Goal: Contribute content

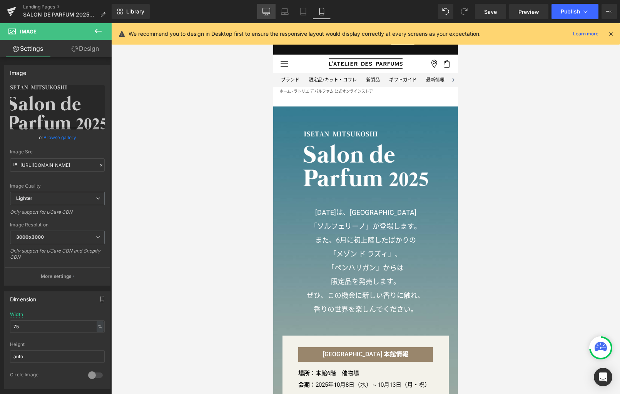
click at [270, 13] on link "Desktop" at bounding box center [266, 11] width 18 height 15
type input "1172"
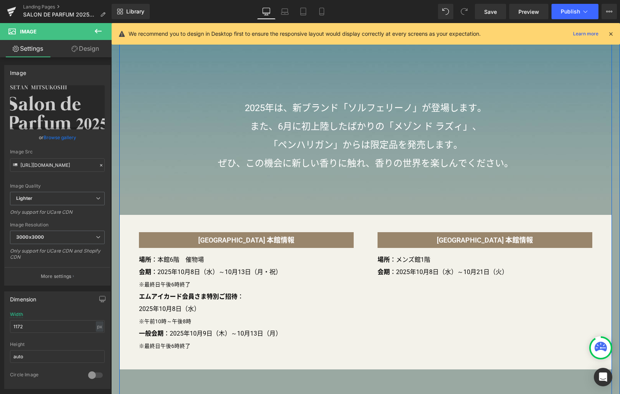
scroll to position [186, 0]
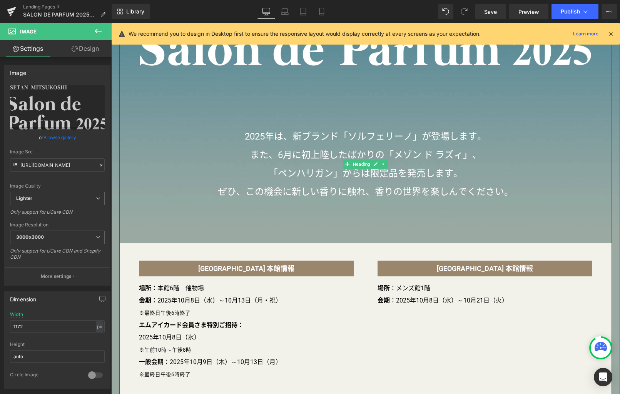
click at [385, 135] on h3 "2025年は、新ブランド「ソルフェリーノ」が登場します。" at bounding box center [365, 136] width 492 height 18
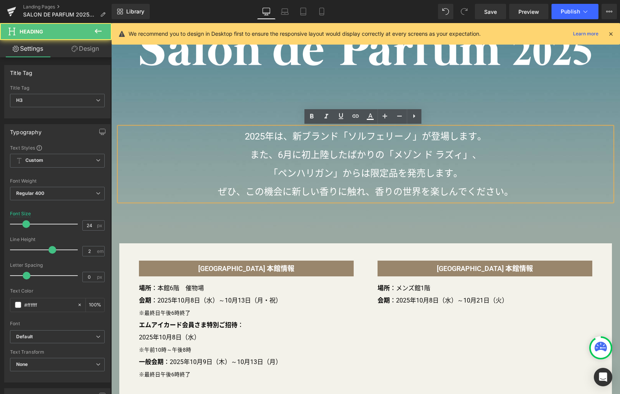
click at [321, 137] on h3 "2025年は、新ブランド「ソルフェリーノ」が登場します。" at bounding box center [365, 136] width 492 height 18
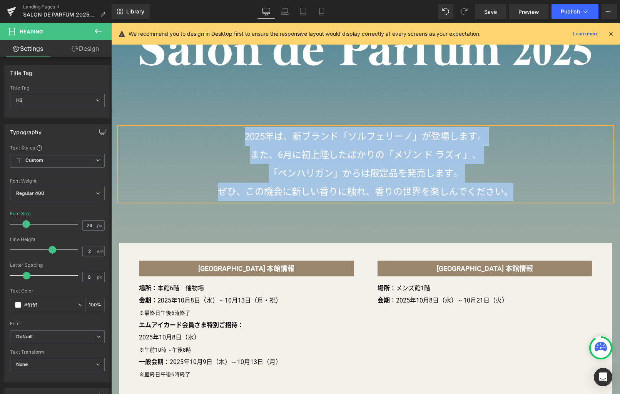
copy div "[DATE]は、新ブランド「ソルフェリーノ」が登場します。 また、6月に初上陸したばかりの「メゾン ド ラズィ」、 「ペンハリガン」からは限定品を発売します。…"
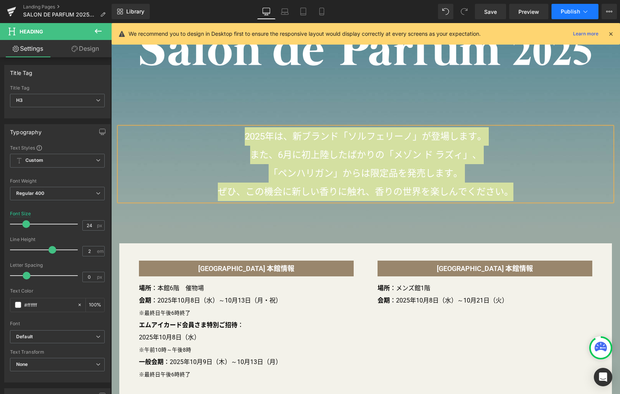
click at [577, 17] on button "Publish" at bounding box center [574, 11] width 47 height 15
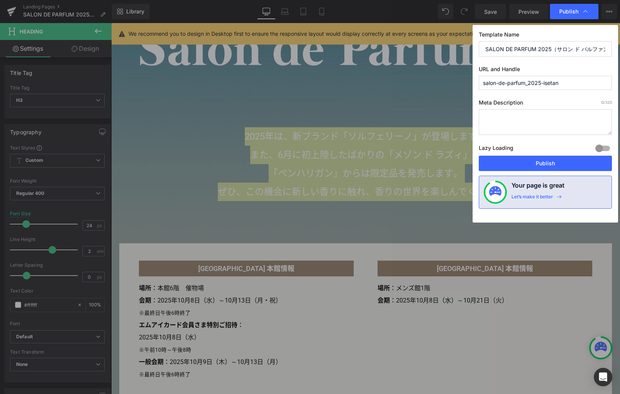
click at [519, 113] on textarea at bounding box center [545, 122] width 133 height 26
paste textarea "[DATE]は、新ブランド「ソルフェリーノ」が登場します。また、6月に初上陸したばかりの「メゾン ド ラズィ」、「ペンハリガン」からは限定品を発売します。ぜひ…"
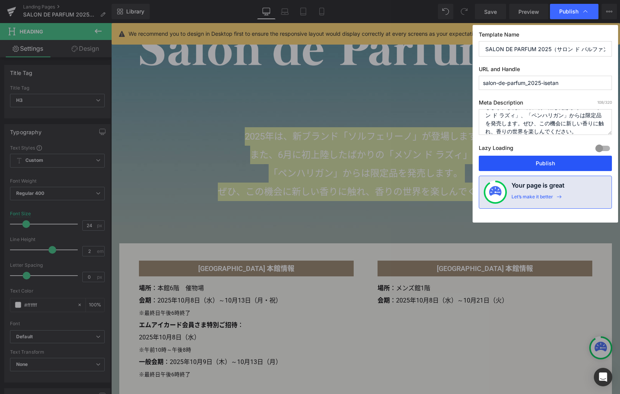
type textarea "[DATE]は、新ブランド「ソルフェリーノ」が登場します。また、6月に初上陸したばかりの「メゾン ド ラズィ」、「ペンハリガン」からは限定品を発売します。ぜひ…"
click at [554, 162] on button "Publish" at bounding box center [545, 163] width 133 height 15
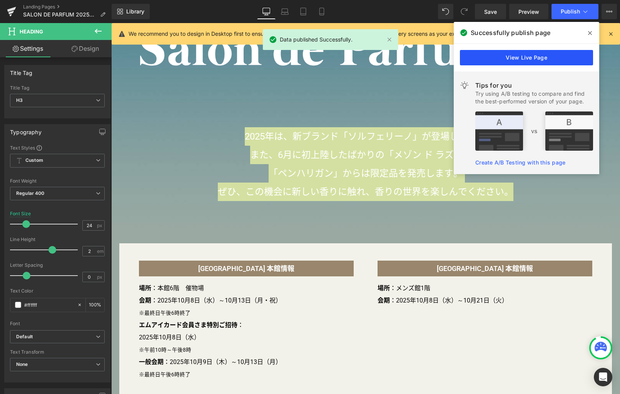
click at [565, 58] on link "View Live Page" at bounding box center [526, 57] width 133 height 15
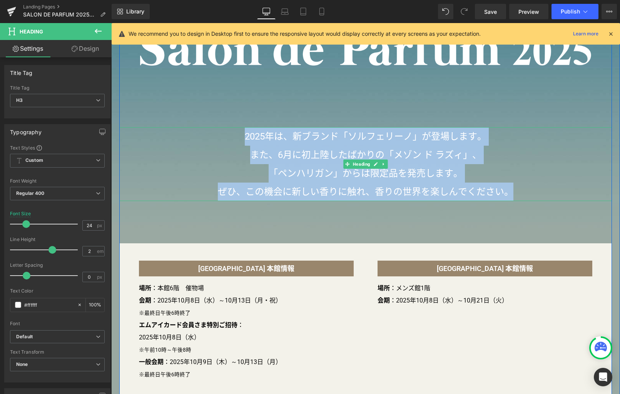
click at [322, 146] on h3 "また、6月に初上陸したばかりの「メゾン ド ラズィ」、" at bounding box center [365, 155] width 492 height 18
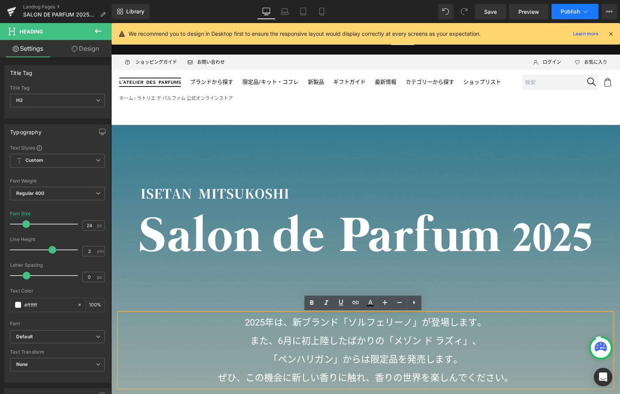
click at [564, 16] on button "Publish" at bounding box center [574, 11] width 47 height 15
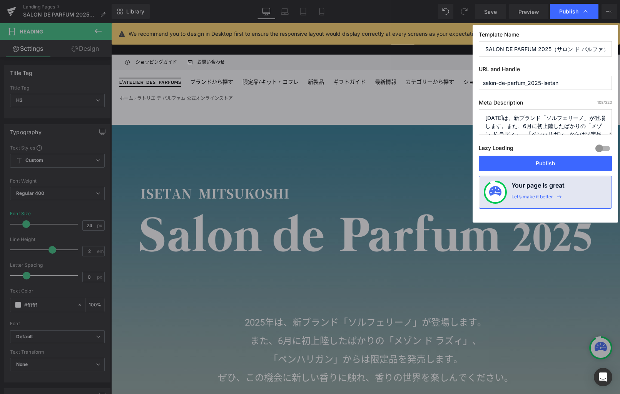
scroll to position [0, 22]
drag, startPoint x: 557, startPoint y: 48, endPoint x: 599, endPoint y: 48, distance: 42.3
click at [599, 48] on input "SALON DE PARFUM 2025（サロン ド パルファン 2025）" at bounding box center [545, 48] width 133 height 15
